Goal: Information Seeking & Learning: Learn about a topic

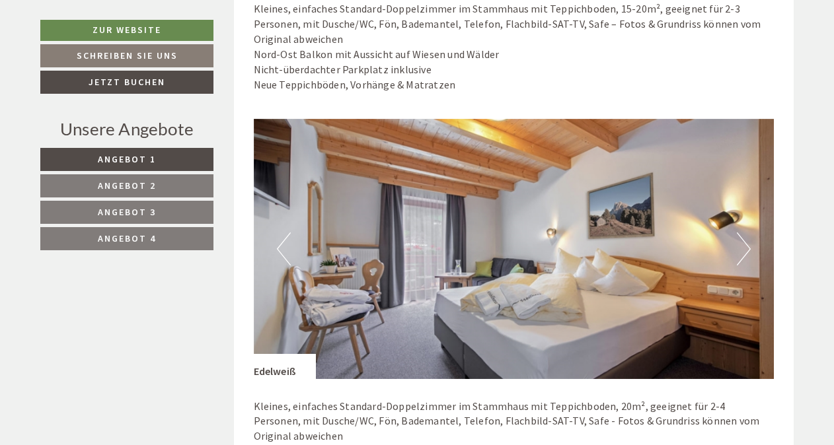
scroll to position [253, 0]
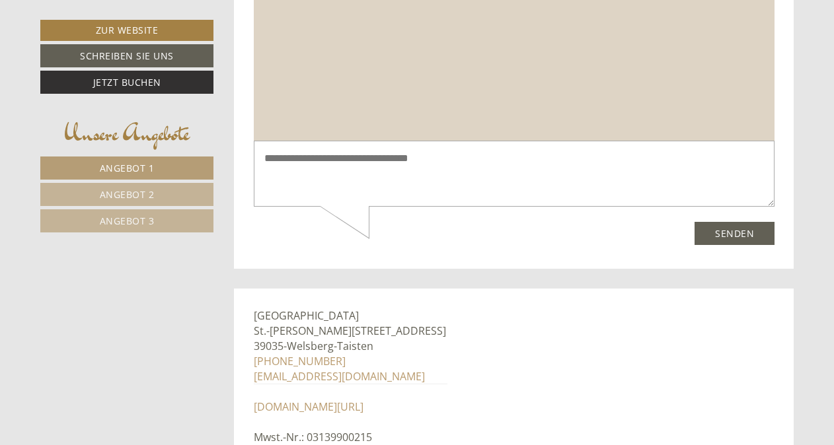
scroll to position [8021, 0]
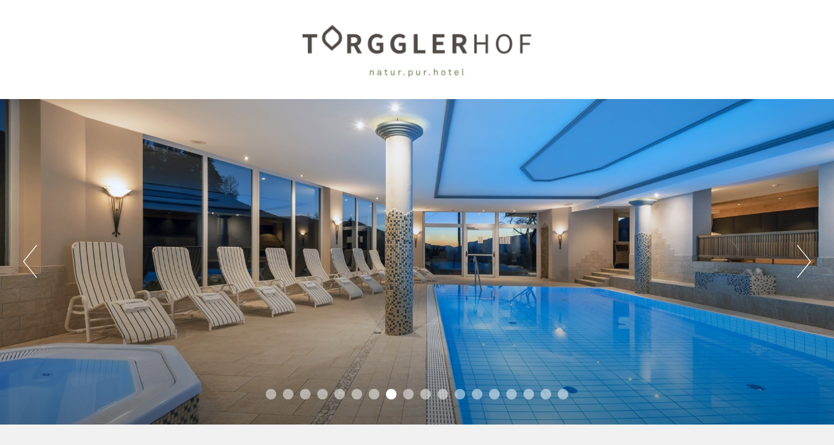
click at [799, 260] on button "Next" at bounding box center [804, 261] width 14 height 33
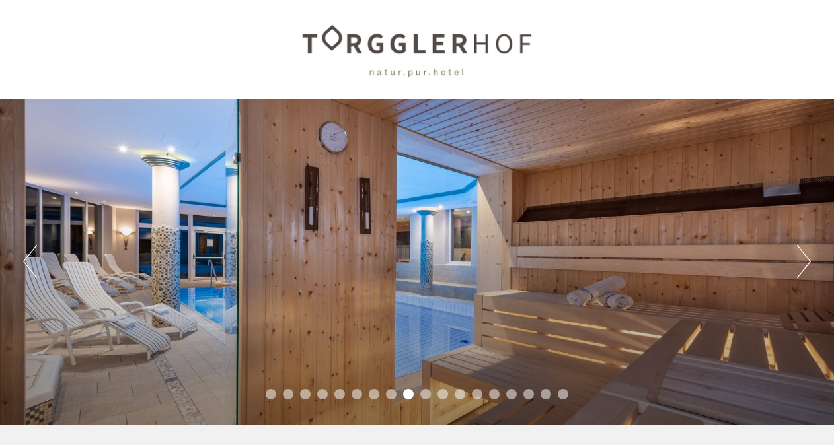
click at [799, 260] on button "Next" at bounding box center [804, 261] width 14 height 33
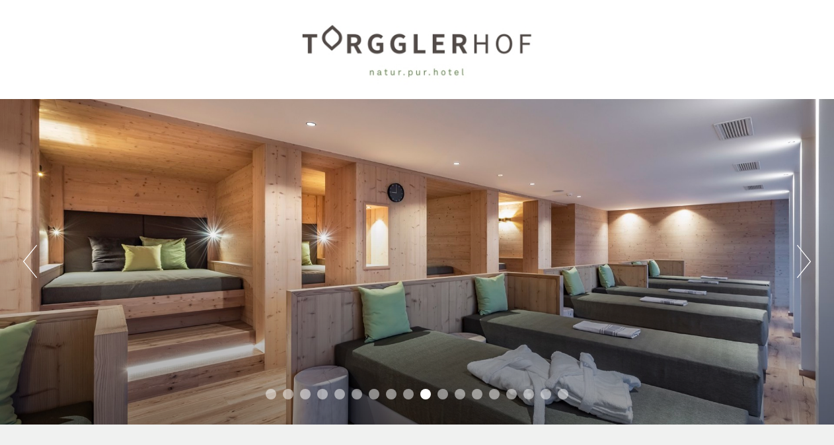
click at [799, 260] on button "Next" at bounding box center [804, 261] width 14 height 33
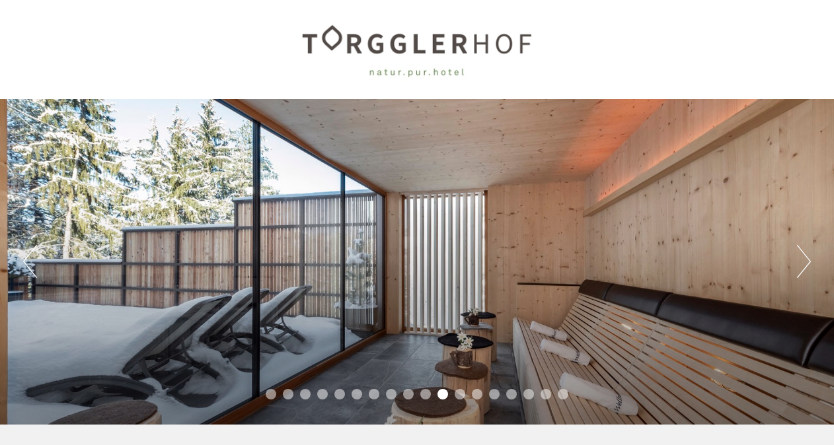
click at [799, 260] on button "Next" at bounding box center [804, 261] width 14 height 33
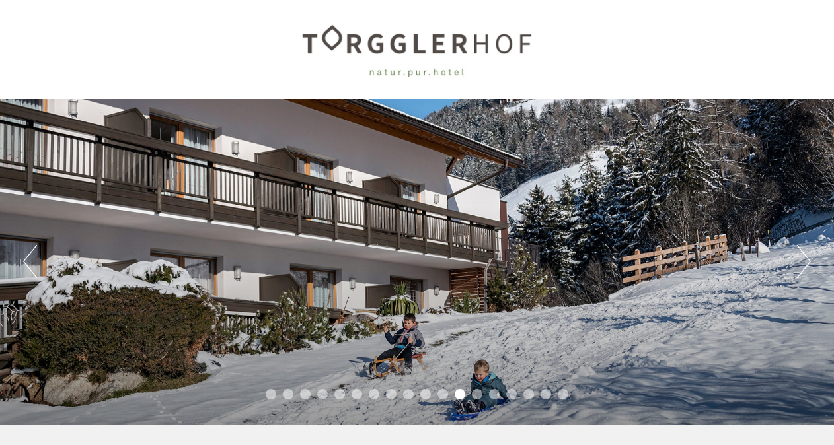
click at [799, 260] on button "Next" at bounding box center [804, 261] width 14 height 33
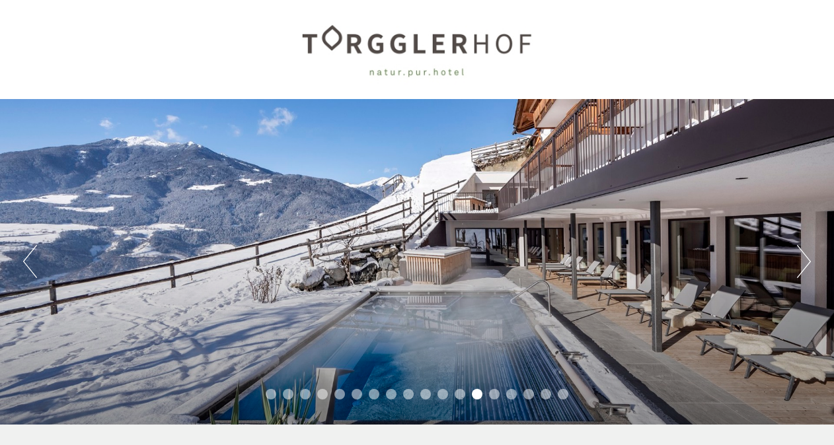
click at [799, 260] on button "Next" at bounding box center [804, 261] width 14 height 33
